Goal: Ask a question

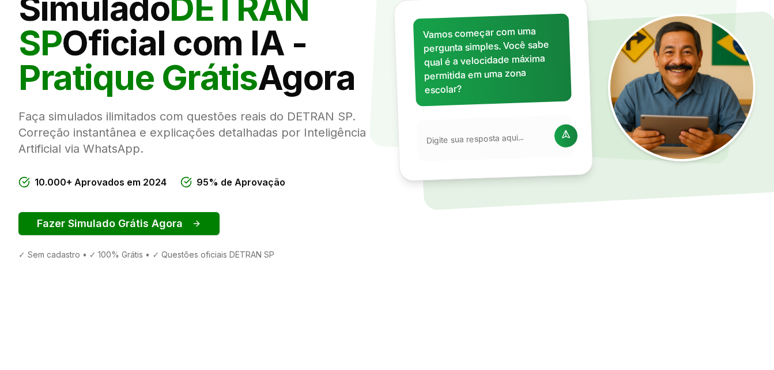
scroll to position [208, 0]
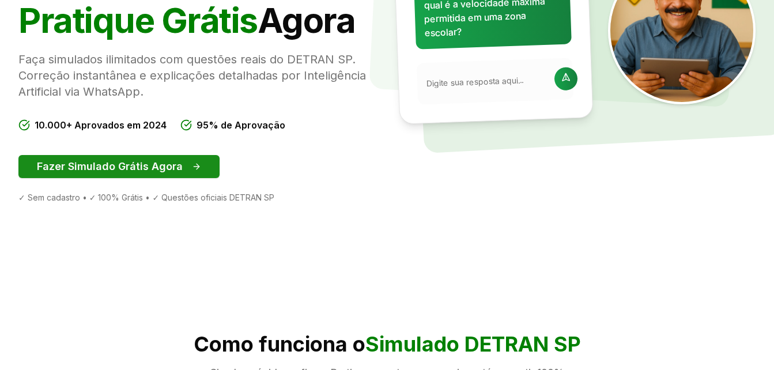
click at [168, 168] on button "Fazer Simulado Grátis Agora" at bounding box center [118, 166] width 201 height 23
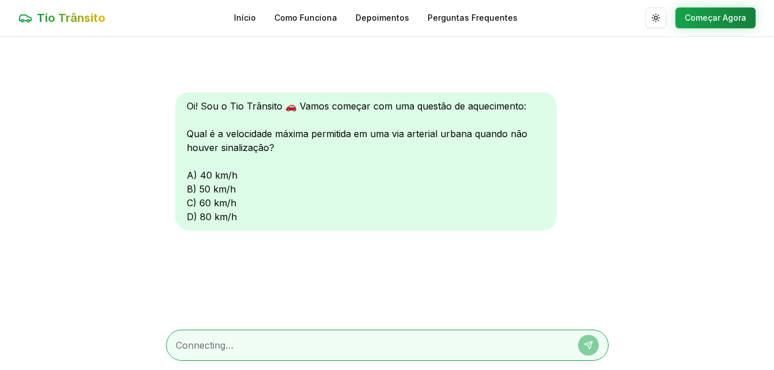
scroll to position [1, 0]
click at [352, 336] on div at bounding box center [387, 345] width 443 height 31
click at [310, 352] on textarea at bounding box center [371, 345] width 391 height 14
click at [249, 341] on textarea at bounding box center [371, 345] width 391 height 14
type textarea "60"
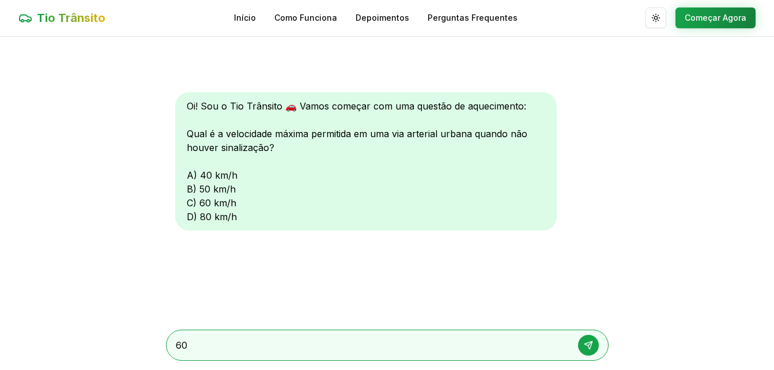
click at [588, 337] on button at bounding box center [588, 345] width 21 height 21
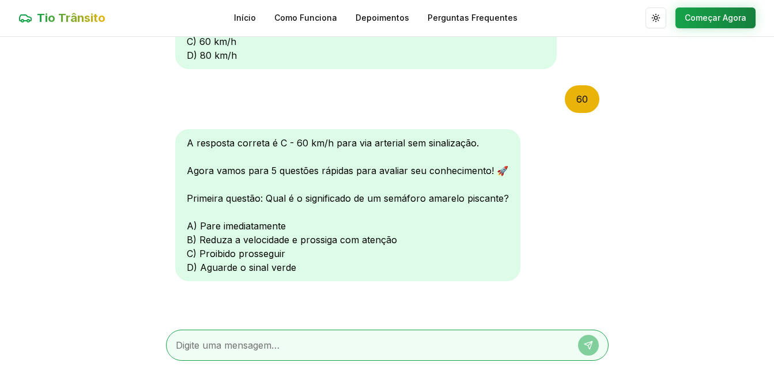
scroll to position [0, 0]
click at [191, 242] on div "A resposta correta é C - 60 km/h para via arterial sem sinalização. Agora vamos…" at bounding box center [347, 206] width 345 height 152
click at [178, 341] on textarea at bounding box center [371, 346] width 391 height 14
type textarea "B"
click at [586, 335] on button at bounding box center [588, 345] width 21 height 21
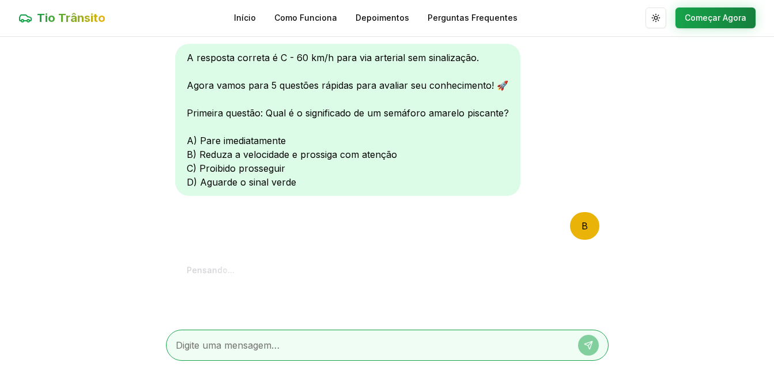
scroll to position [461, 0]
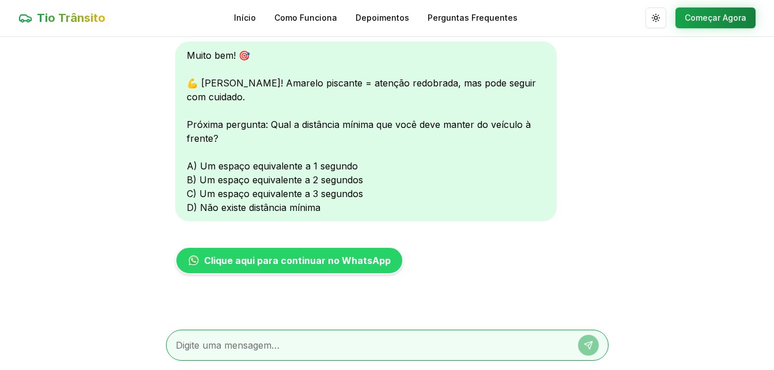
click at [187, 194] on div "Muito bem! 🎯 💪 Correto! Amarelo piscante = atenção redobrada, mas pode seguir c…" at bounding box center [366, 132] width 382 height 180
click at [191, 346] on textarea at bounding box center [371, 345] width 391 height 14
type textarea "C"
click at [582, 340] on button at bounding box center [588, 345] width 21 height 21
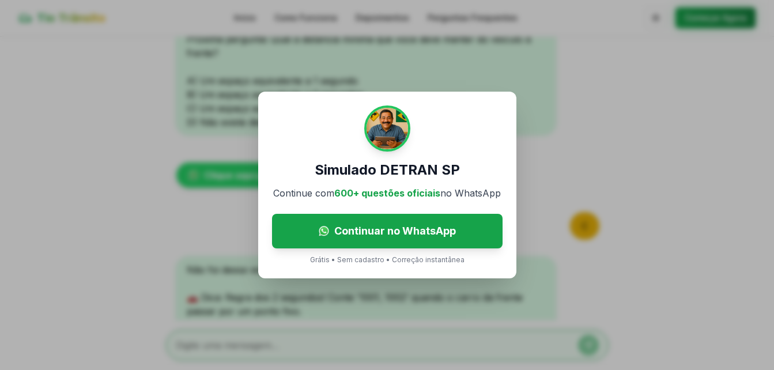
scroll to position [590, 0]
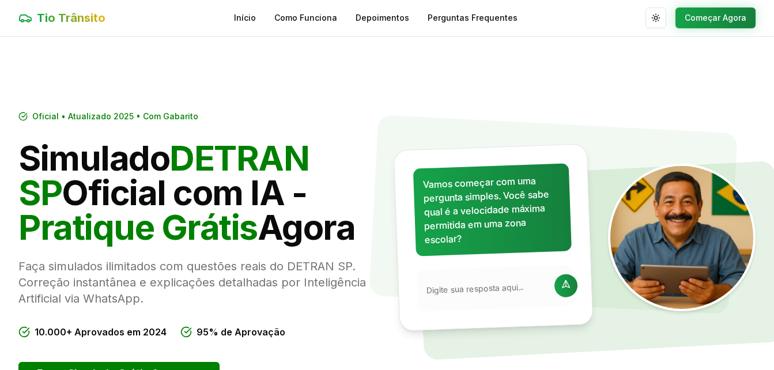
scroll to position [208, 0]
